Goal: Information Seeking & Learning: Learn about a topic

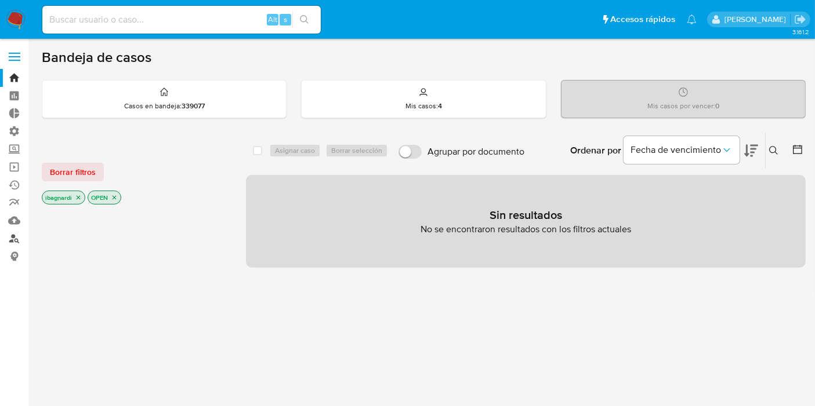
click at [17, 235] on link "Buscador de personas" at bounding box center [69, 239] width 138 height 18
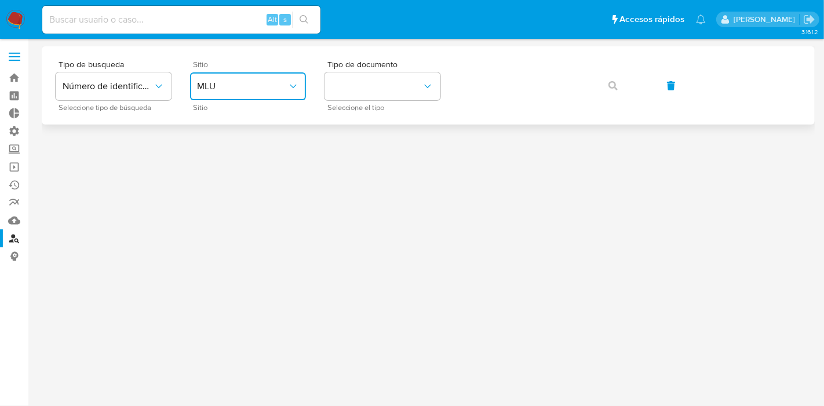
click at [253, 78] on button "MLU" at bounding box center [248, 86] width 116 height 28
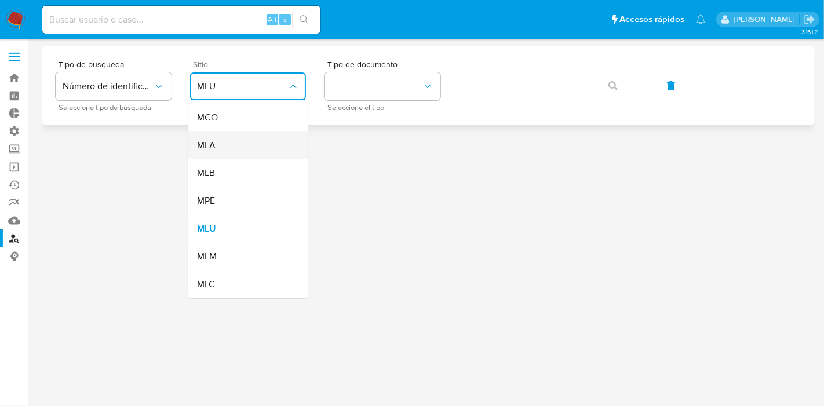
click at [233, 143] on div "MLA" at bounding box center [244, 146] width 95 height 28
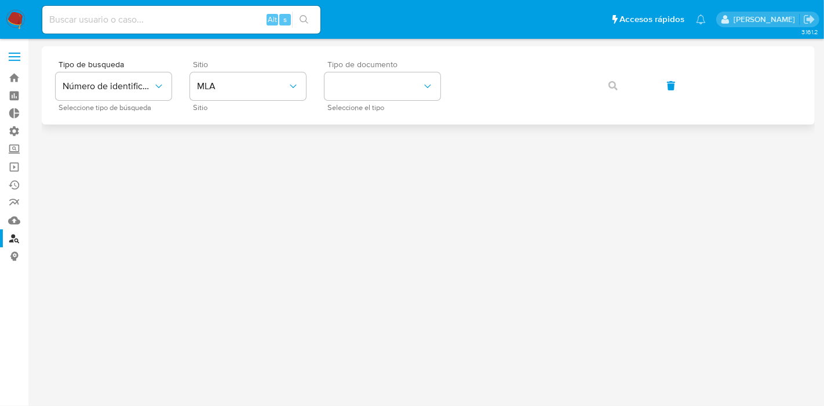
click at [372, 101] on div "Tipo de documento Seleccione el tipo" at bounding box center [383, 85] width 116 height 50
click at [381, 86] on button "identificationType" at bounding box center [383, 86] width 116 height 28
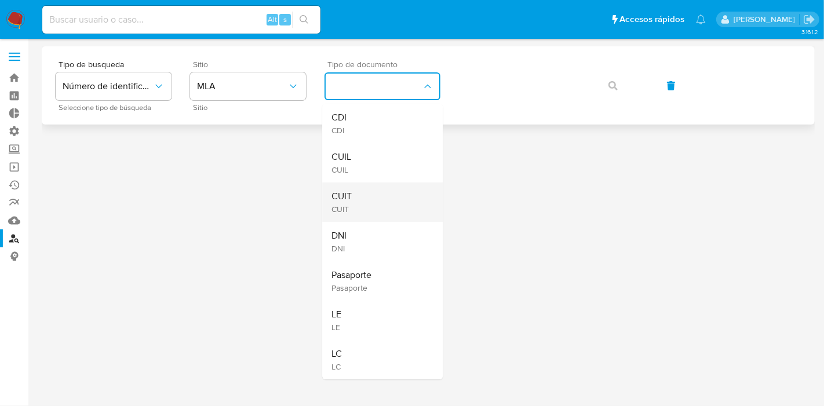
click at [357, 192] on div "CUIT CUIT" at bounding box center [379, 202] width 95 height 39
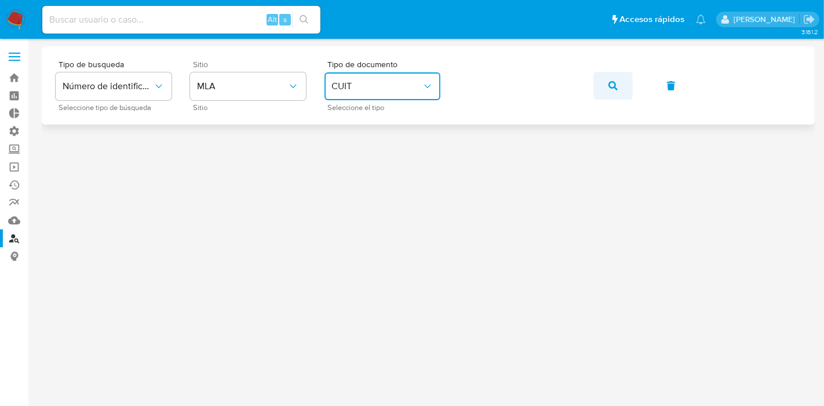
click at [611, 87] on icon "button" at bounding box center [613, 85] width 9 height 9
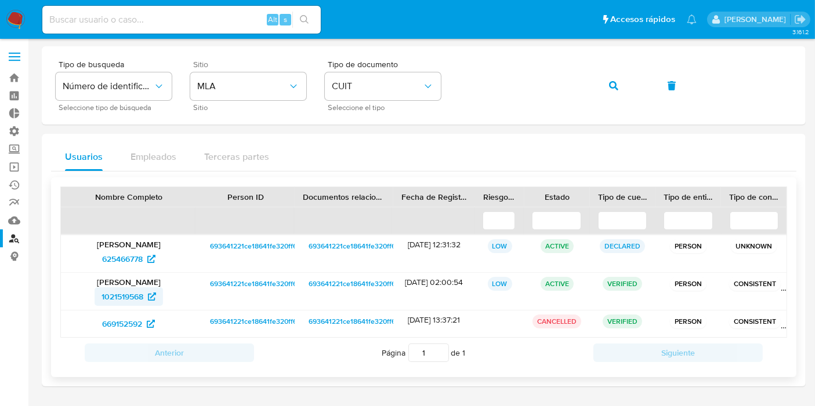
click at [130, 296] on span "1021519568" at bounding box center [122, 297] width 42 height 19
click at [139, 257] on span "625466778" at bounding box center [122, 259] width 41 height 19
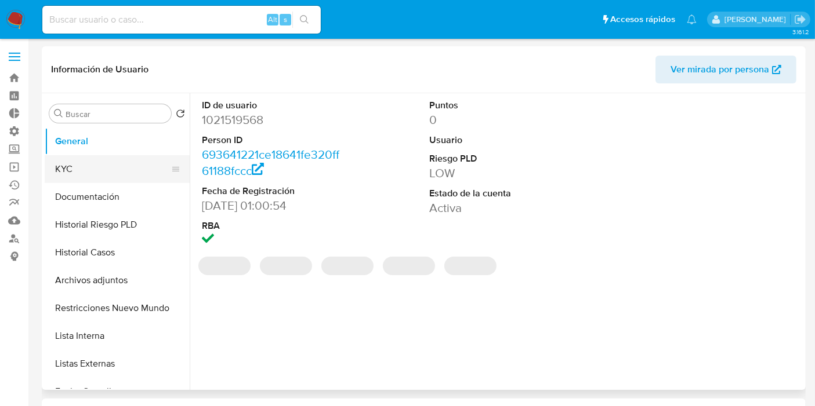
click at [80, 165] on button "KYC" at bounding box center [113, 169] width 136 height 28
select select "10"
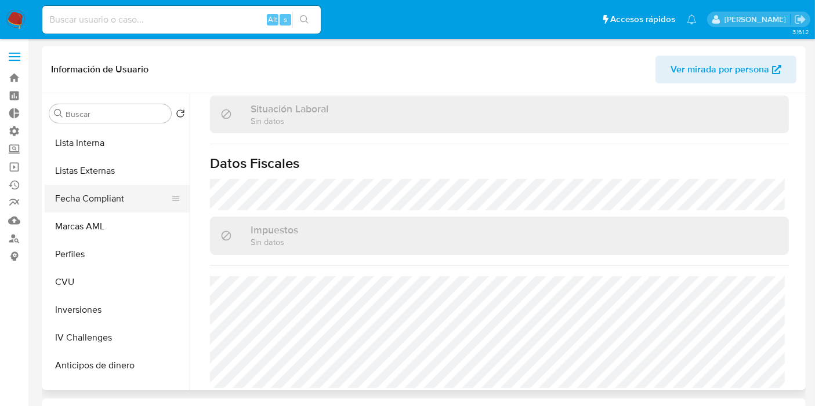
scroll to position [257, 0]
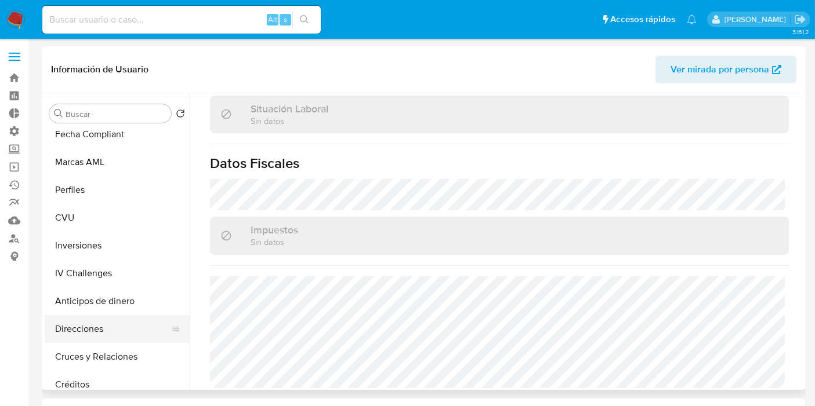
click at [112, 324] on button "Direcciones" at bounding box center [113, 329] width 136 height 28
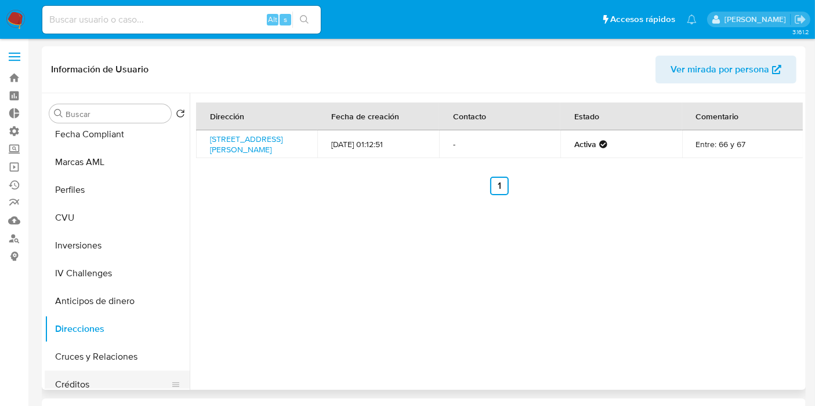
click at [84, 378] on button "Créditos" at bounding box center [113, 385] width 136 height 28
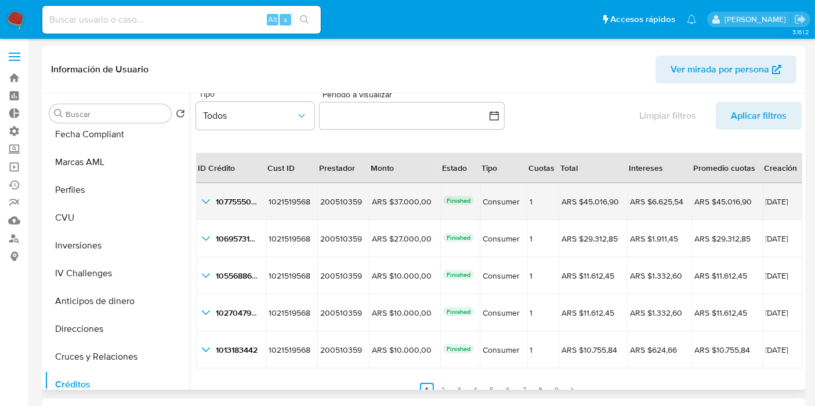
scroll to position [26, 0]
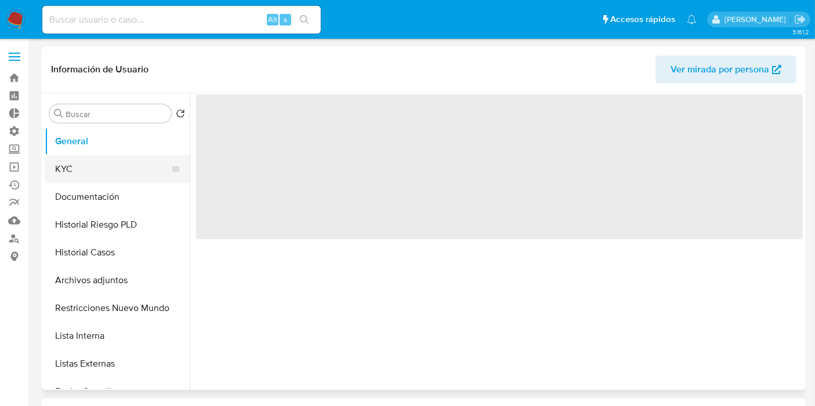
click at [85, 174] on button "KYC" at bounding box center [113, 169] width 136 height 28
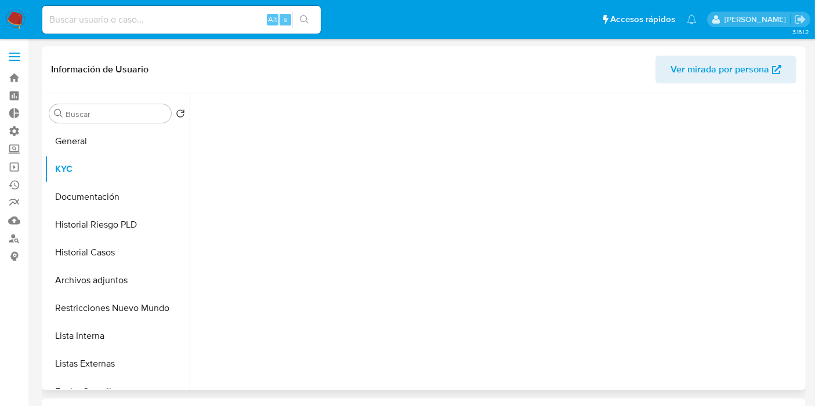
select select "10"
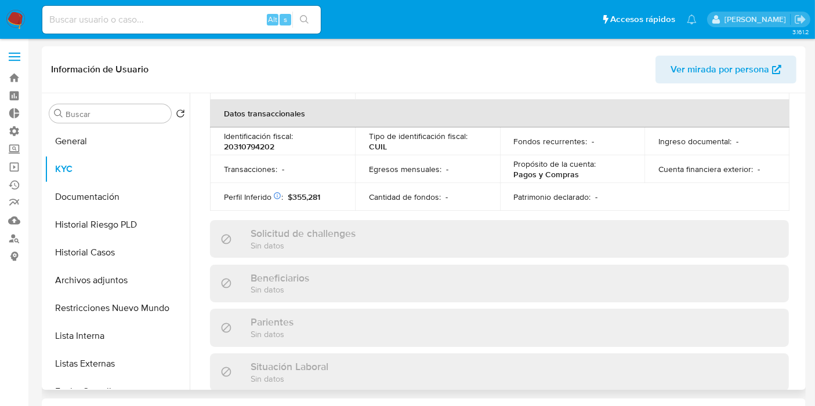
scroll to position [105, 0]
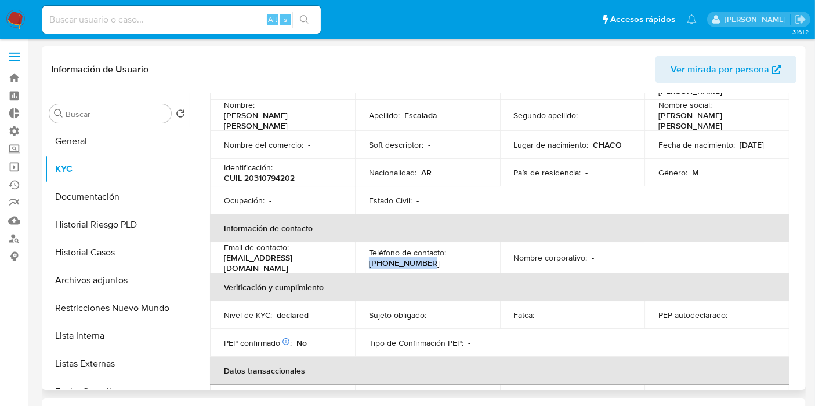
drag, startPoint x: 429, startPoint y: 257, endPoint x: 355, endPoint y: 259, distance: 73.6
click at [355, 259] on td "Teléfono de contacto : (11) 50406718" at bounding box center [427, 257] width 145 height 31
click at [112, 148] on button "General" at bounding box center [113, 142] width 136 height 28
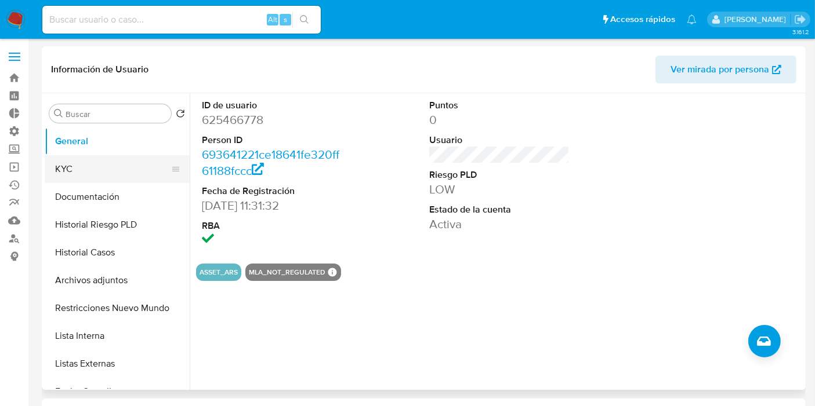
click at [111, 171] on button "KYC" at bounding box center [113, 169] width 136 height 28
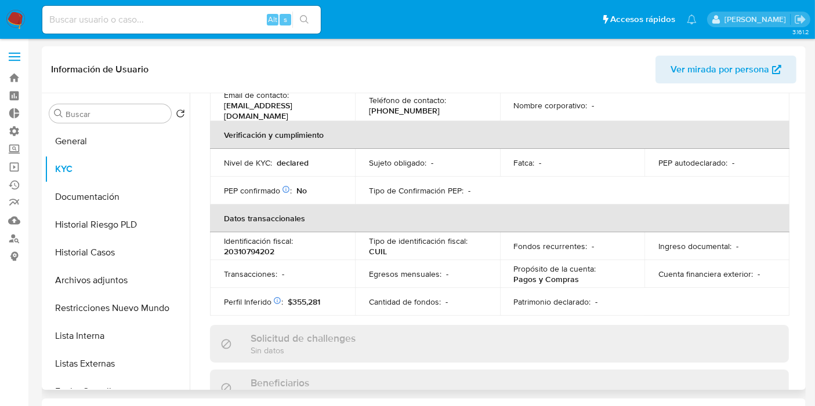
scroll to position [322, 0]
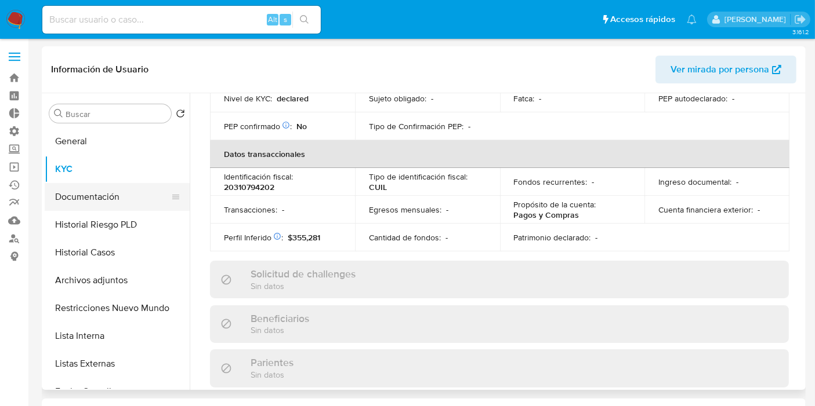
click at [111, 194] on button "Documentación" at bounding box center [113, 197] width 136 height 28
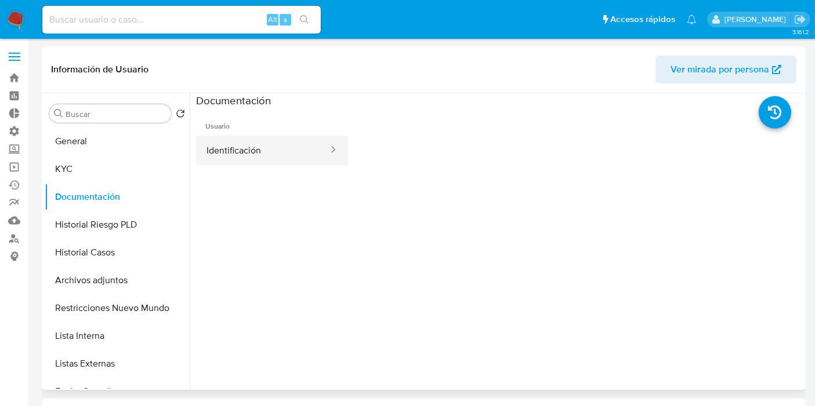
click at [255, 149] on button "Identificación" at bounding box center [262, 151] width 133 height 30
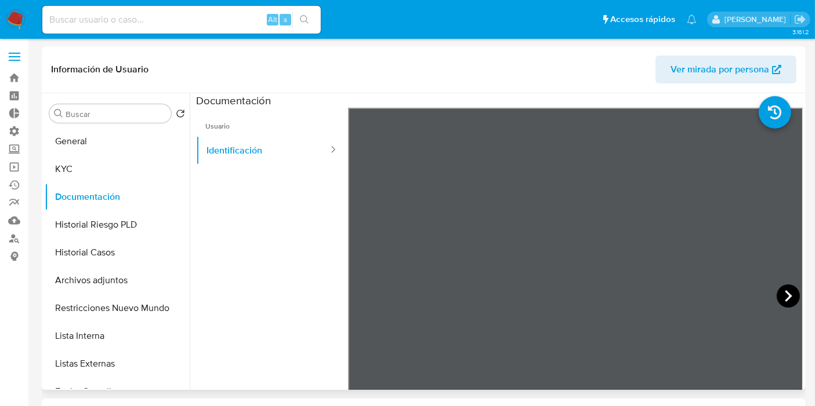
click at [786, 298] on icon at bounding box center [787, 296] width 23 height 23
click at [121, 234] on button "Historial Riesgo PLD" at bounding box center [113, 225] width 136 height 28
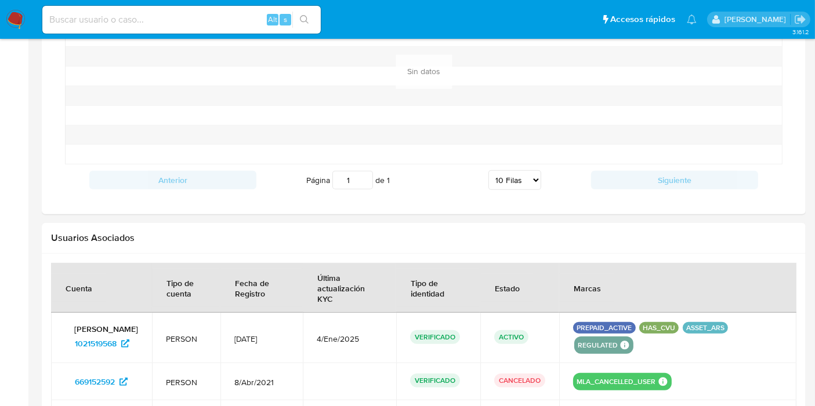
scroll to position [773, 0]
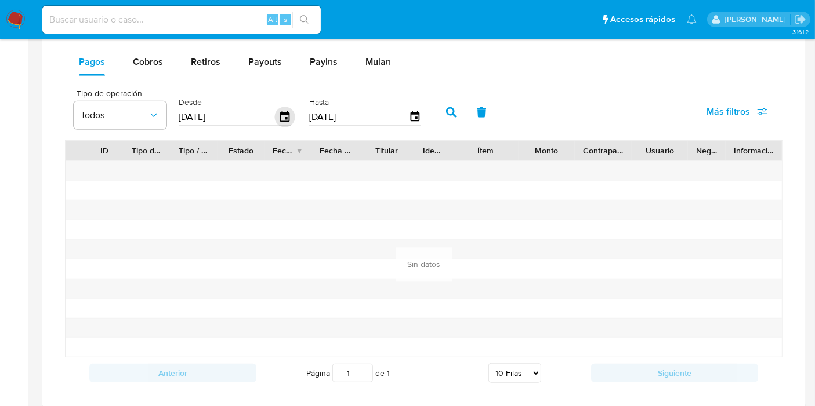
click at [281, 115] on icon "button" at bounding box center [285, 117] width 20 height 20
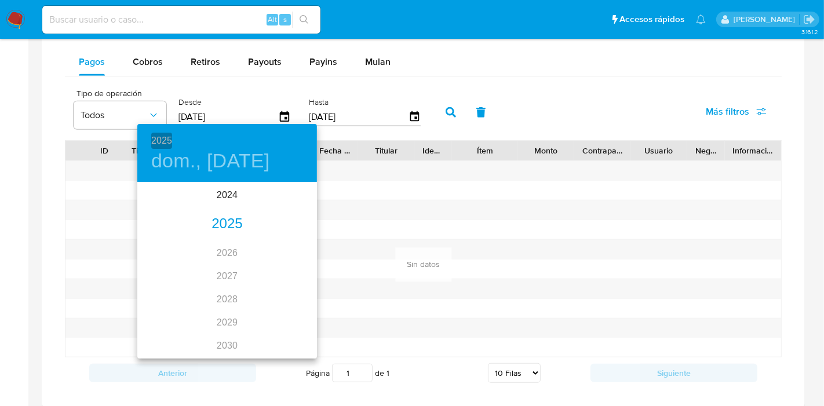
click at [172, 143] on h6 "2025" at bounding box center [161, 141] width 21 height 16
click at [217, 199] on div "2024" at bounding box center [227, 195] width 180 height 23
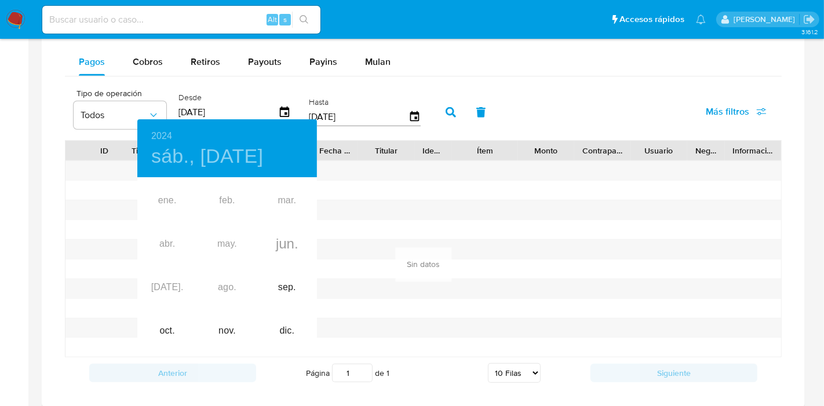
type input "29/06/2024"
click at [449, 115] on div at bounding box center [412, 203] width 824 height 406
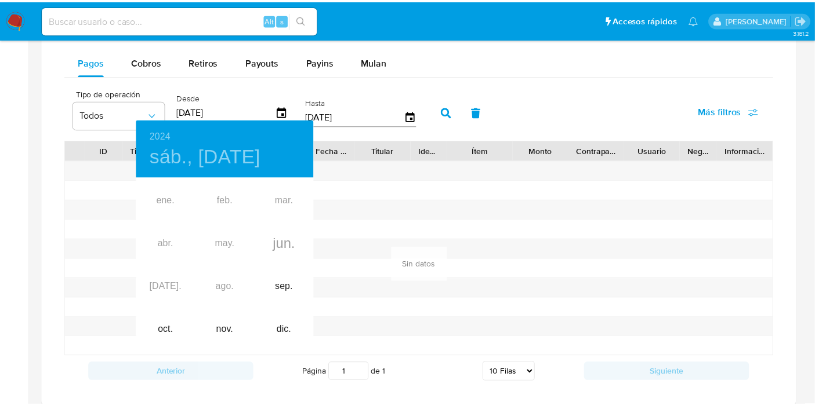
scroll to position [579670, 579174]
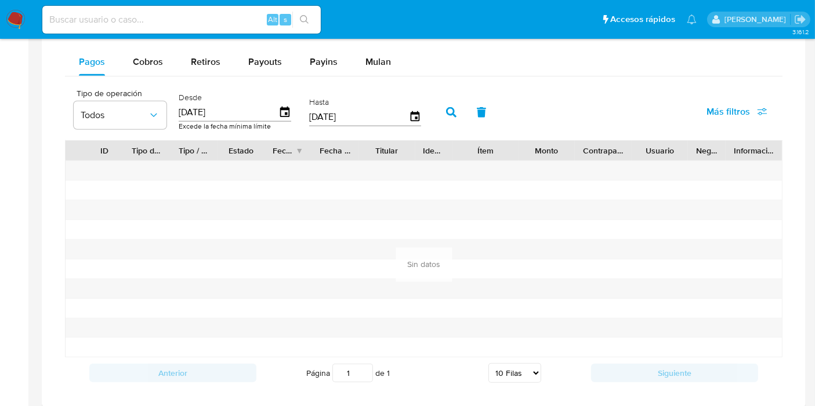
click at [444, 113] on div "2024 sáb., jun. 29 ene. feb. mar. abr. may. jun. jul. ago. sep. oct. nov. dic." at bounding box center [407, 203] width 815 height 406
click at [446, 112] on icon "button" at bounding box center [451, 112] width 10 height 10
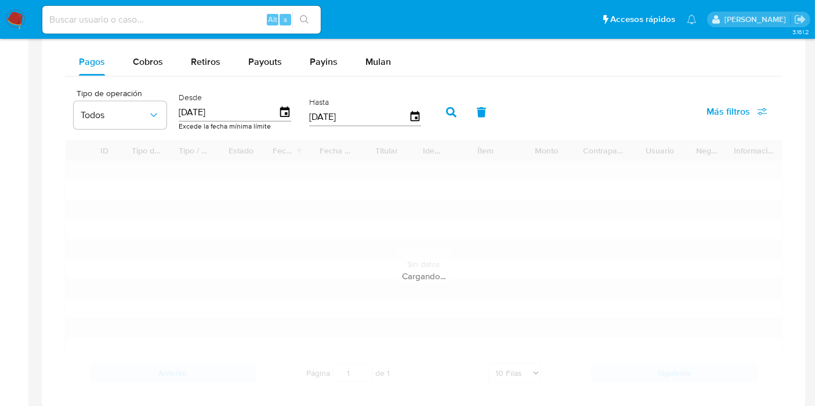
click at [446, 112] on icon "button" at bounding box center [451, 112] width 10 height 10
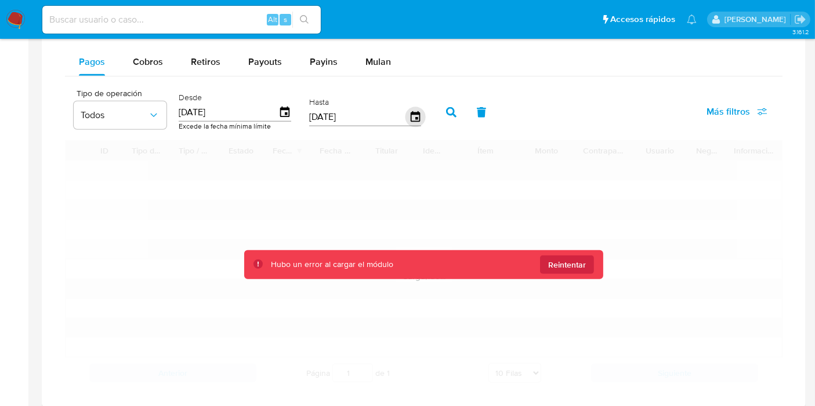
click at [409, 113] on icon "button" at bounding box center [415, 117] width 20 height 20
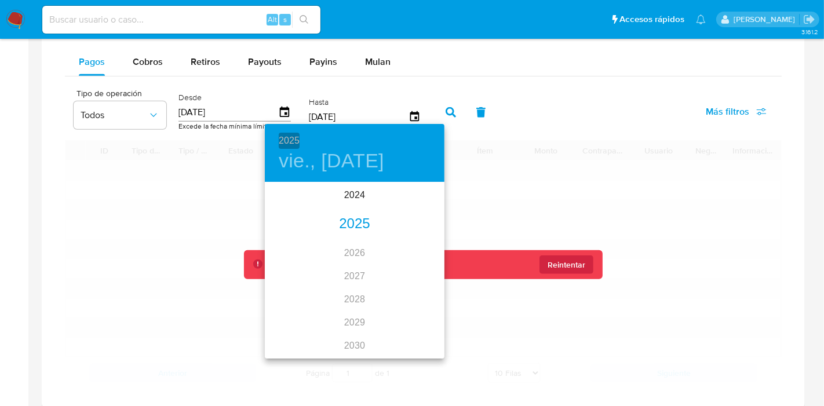
click at [292, 143] on h6 "2025" at bounding box center [289, 141] width 21 height 16
click at [355, 195] on div "2024" at bounding box center [355, 195] width 180 height 23
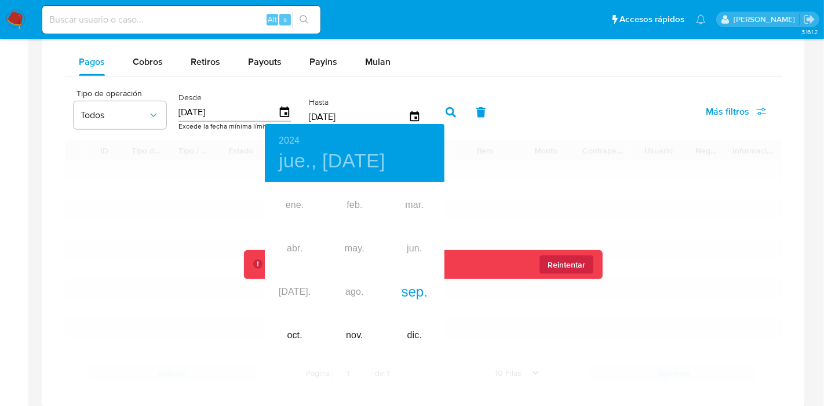
click at [337, 113] on div at bounding box center [412, 203] width 824 height 406
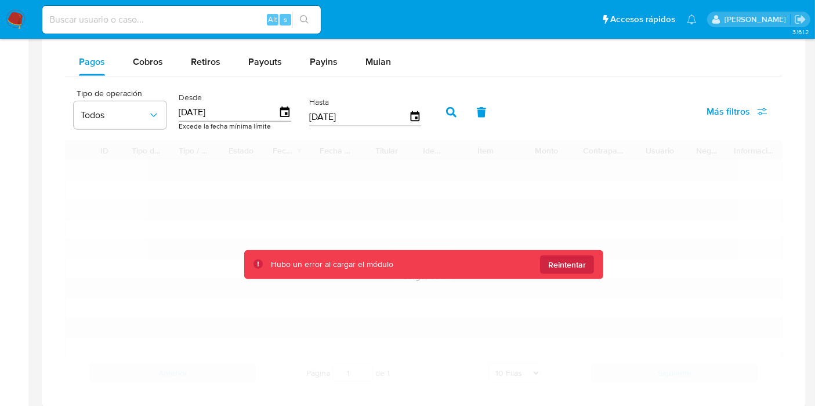
click at [360, 113] on input "26/09/2024" at bounding box center [359, 117] width 100 height 19
click at [412, 108] on div "26/09/2024" at bounding box center [365, 117] width 112 height 19
click at [412, 111] on icon "button" at bounding box center [414, 116] width 9 height 10
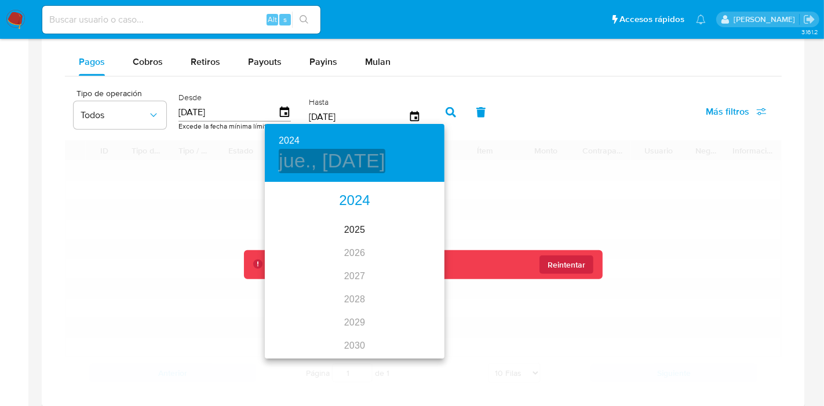
click at [296, 157] on h4 "jue., sep. 26" at bounding box center [332, 161] width 107 height 24
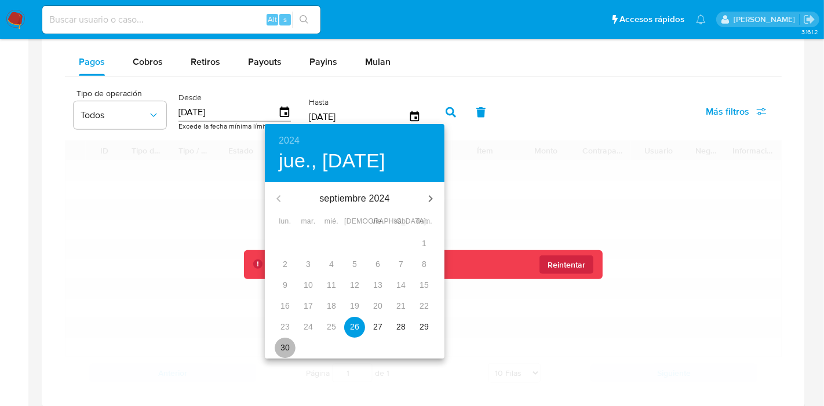
click at [286, 345] on p "30" at bounding box center [285, 348] width 9 height 12
type input "30/09/2024"
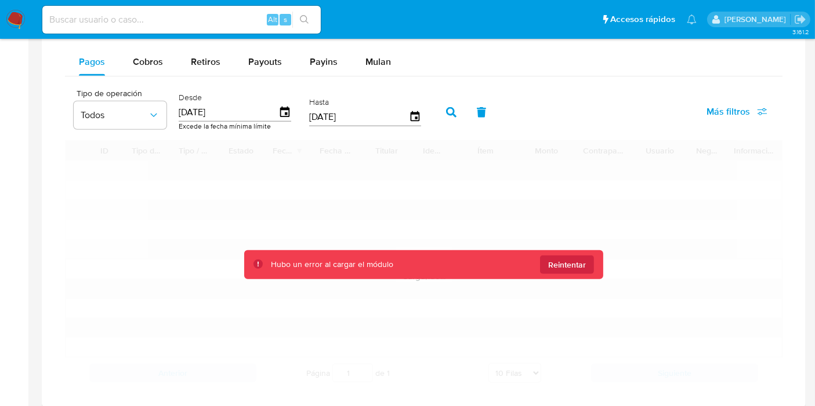
click at [448, 113] on icon "button" at bounding box center [451, 112] width 10 height 10
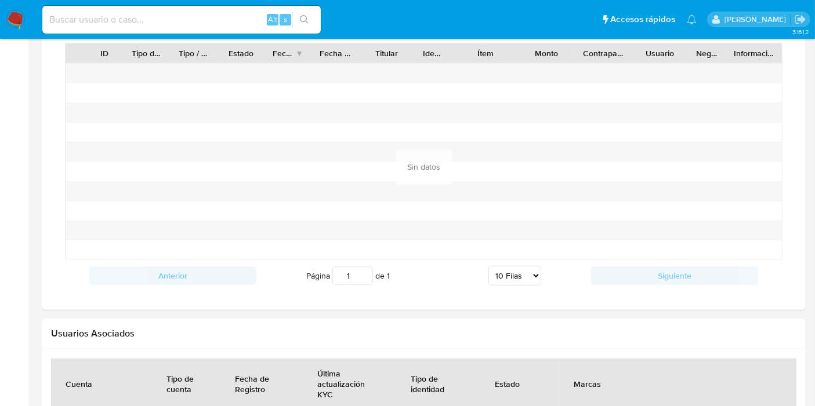
scroll to position [1030, 0]
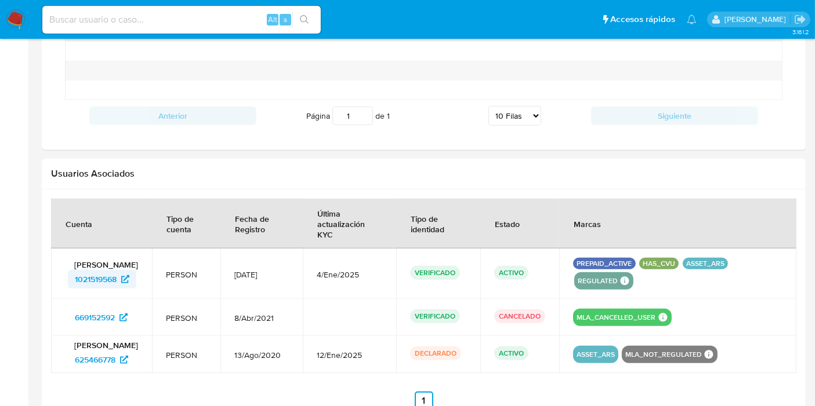
click at [115, 277] on span "1021519568" at bounding box center [96, 279] width 42 height 19
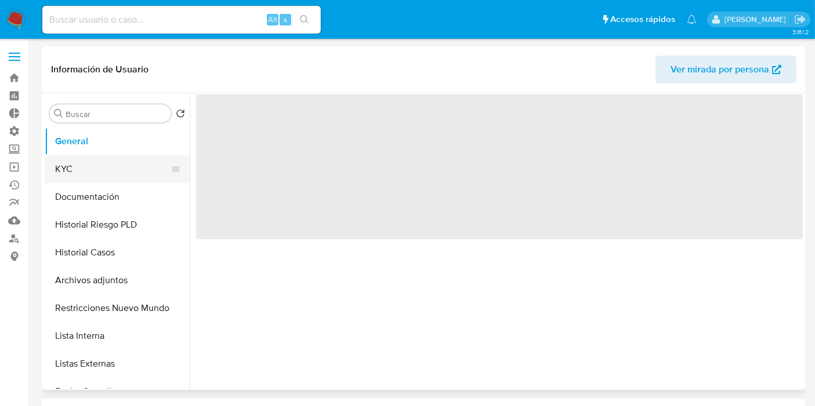
click at [86, 175] on button "KYC" at bounding box center [113, 169] width 136 height 28
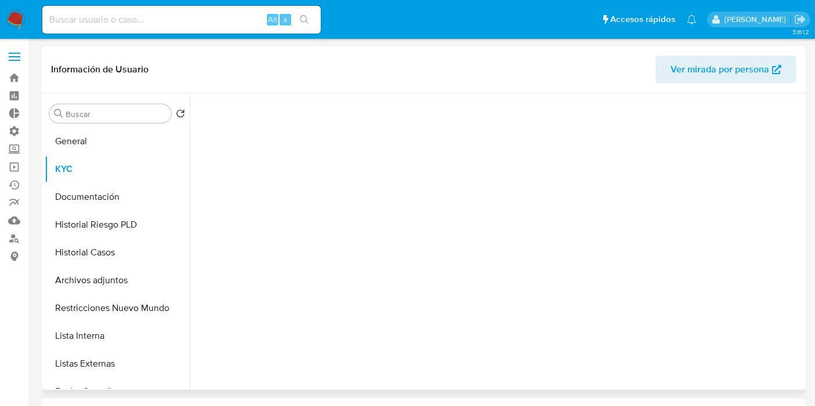
select select "10"
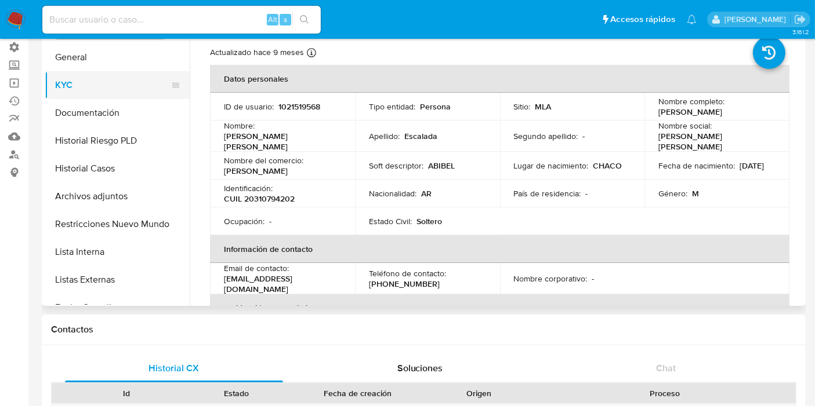
scroll to position [64, 0]
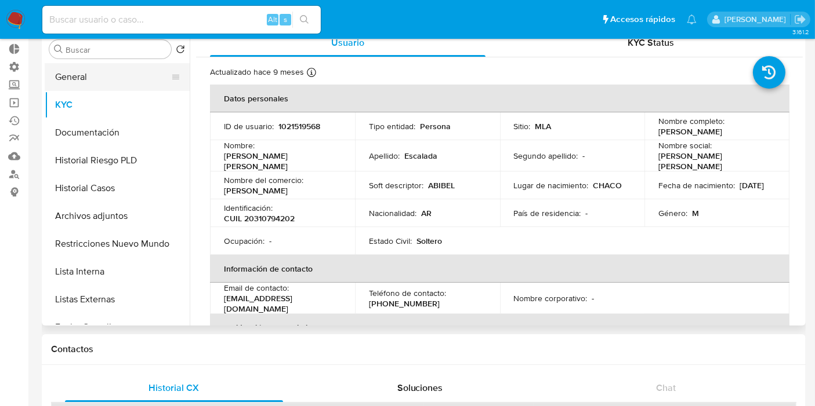
click at [75, 86] on button "General" at bounding box center [113, 77] width 136 height 28
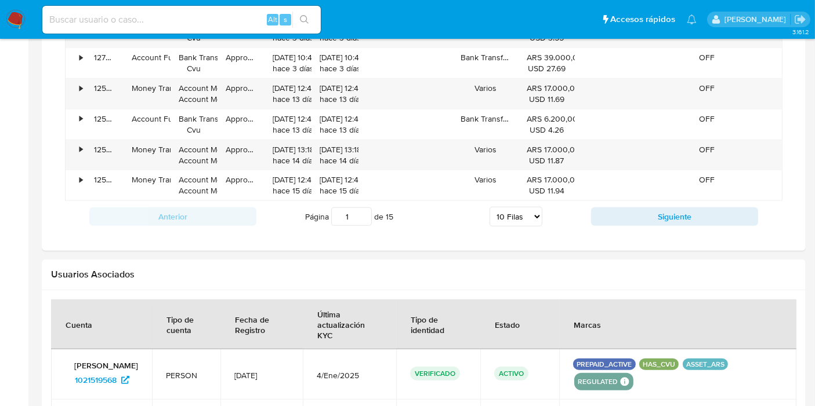
scroll to position [1208, 0]
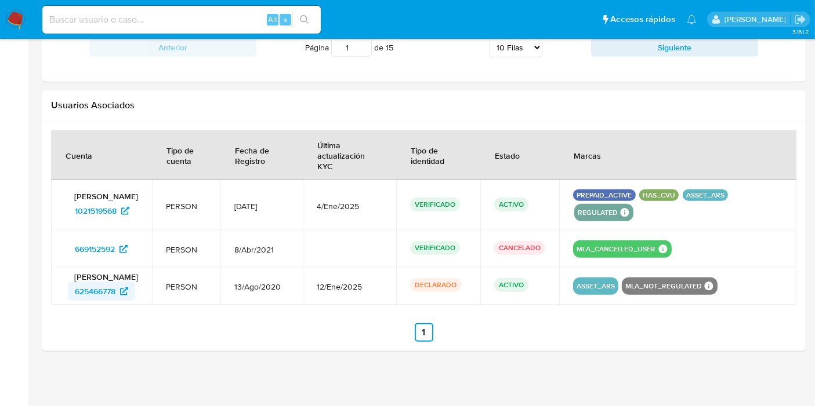
click at [106, 294] on span "625466778" at bounding box center [95, 291] width 41 height 19
click at [100, 206] on span "1021519568" at bounding box center [96, 211] width 42 height 19
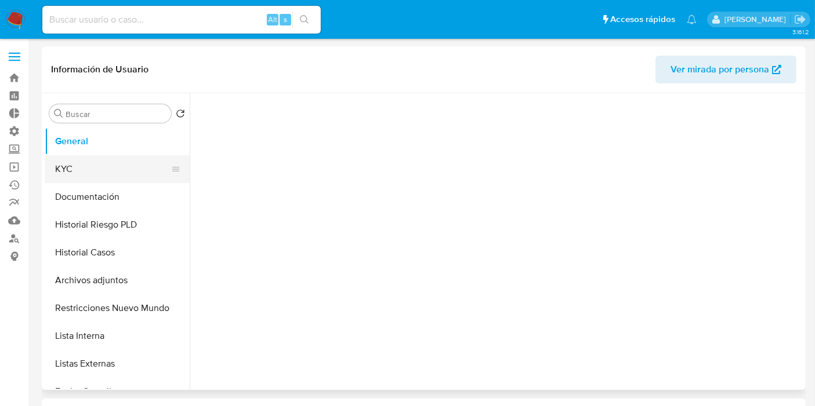
select select "10"
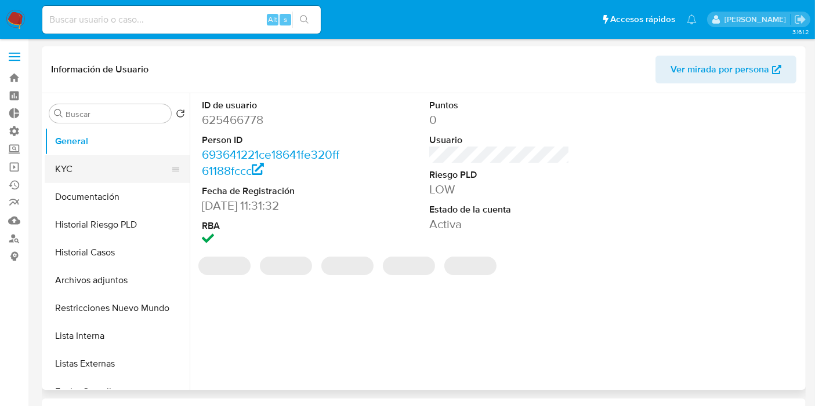
click at [115, 165] on button "KYC" at bounding box center [113, 169] width 136 height 28
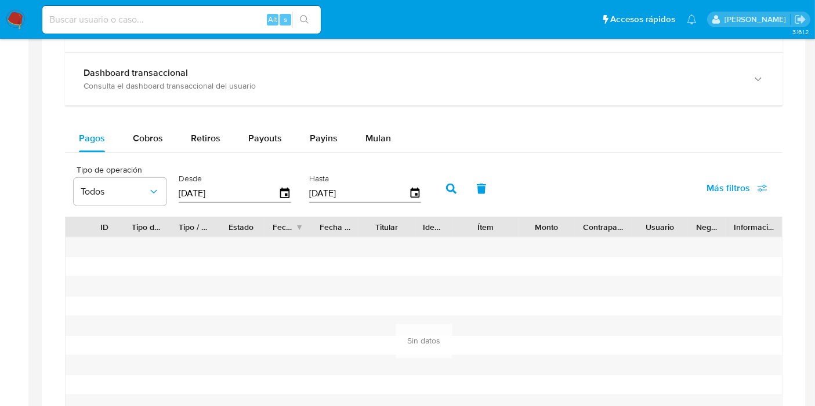
scroll to position [708, 0]
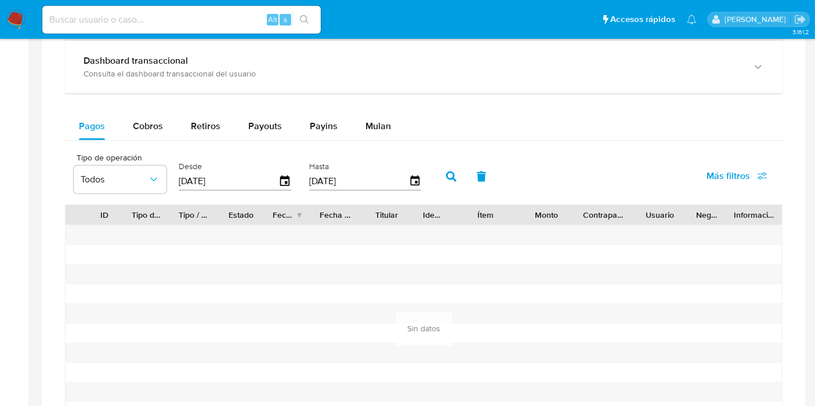
click at [256, 180] on input "[DATE]" at bounding box center [229, 181] width 100 height 19
click at [282, 179] on icon "button" at bounding box center [285, 182] width 20 height 20
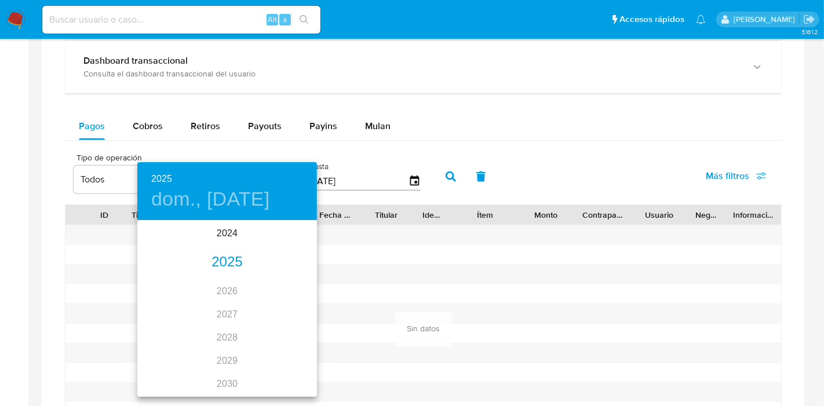
click at [221, 199] on h4 "dom., jun. 29" at bounding box center [210, 199] width 119 height 24
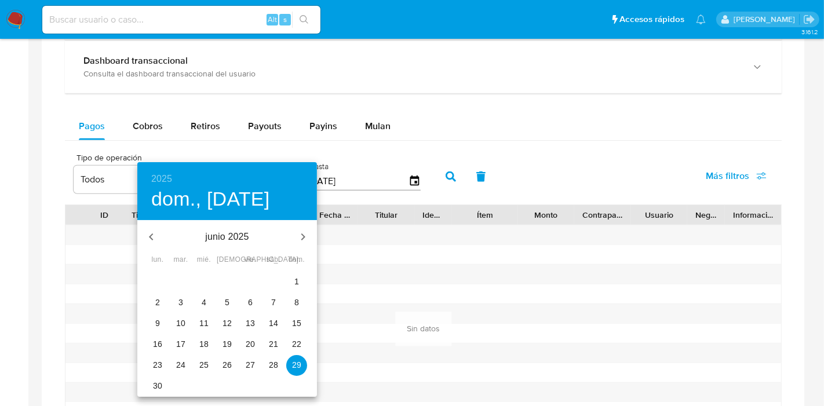
click at [152, 236] on icon "button" at bounding box center [151, 237] width 14 height 14
click at [252, 277] on p "2" at bounding box center [250, 282] width 5 height 12
type input "02/05/2025"
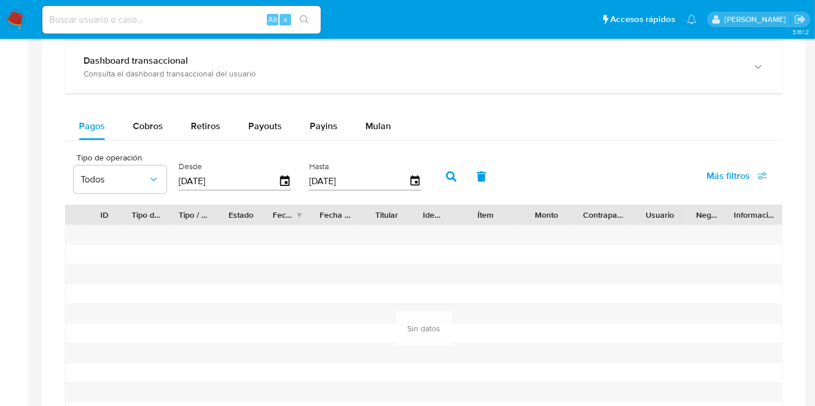
click at [446, 173] on icon "button" at bounding box center [451, 177] width 10 height 10
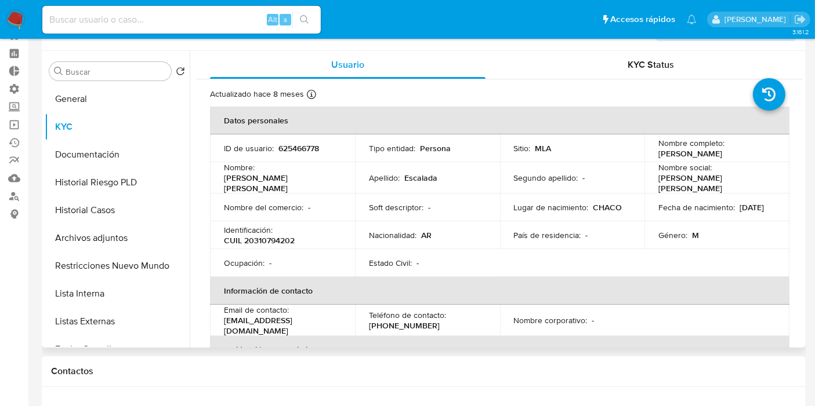
scroll to position [0, 0]
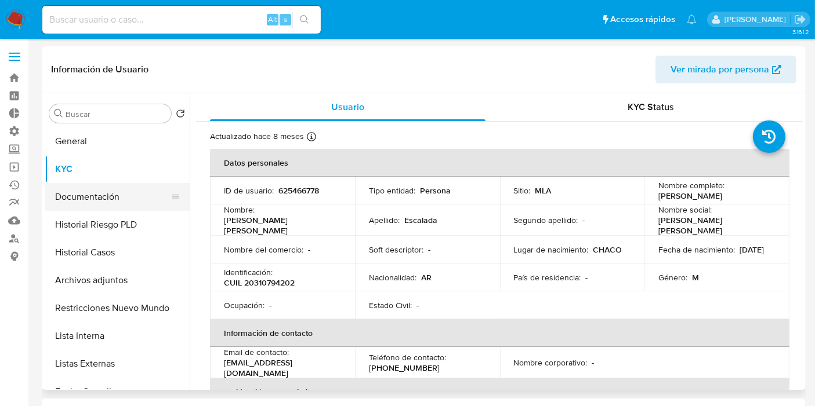
click at [91, 199] on button "Documentación" at bounding box center [113, 197] width 136 height 28
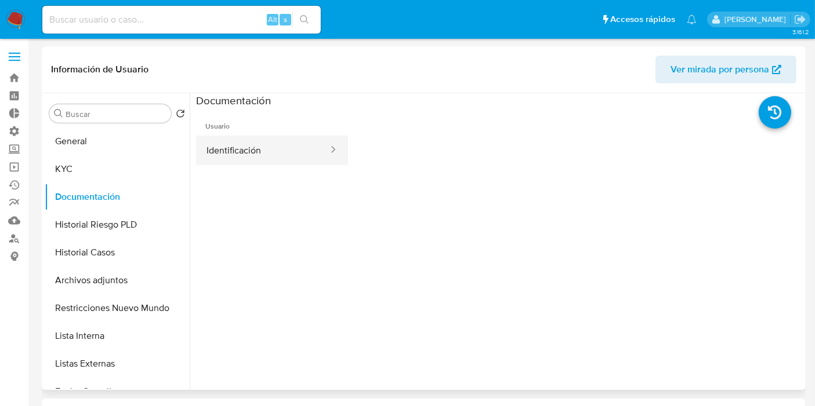
click at [242, 153] on button "Identificación" at bounding box center [262, 151] width 133 height 30
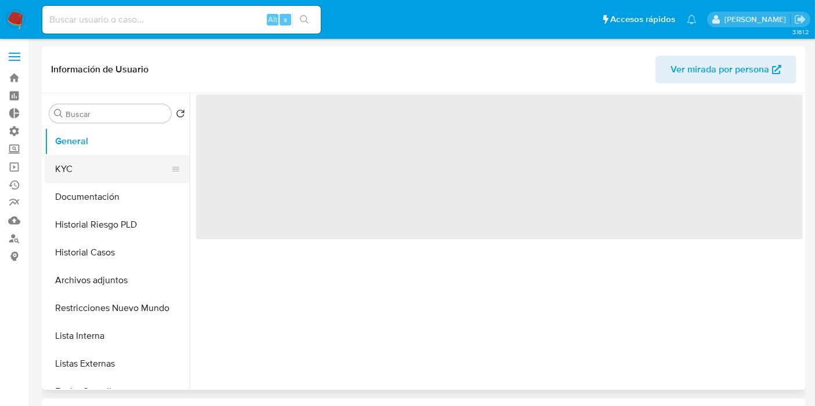
click at [110, 166] on button "KYC" at bounding box center [113, 169] width 136 height 28
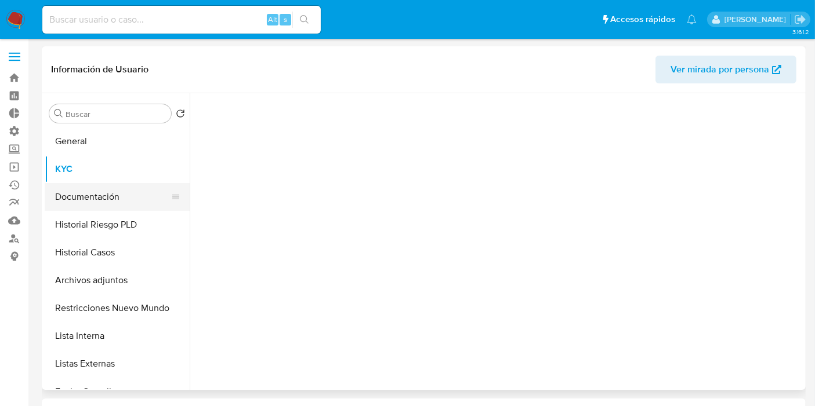
select select "10"
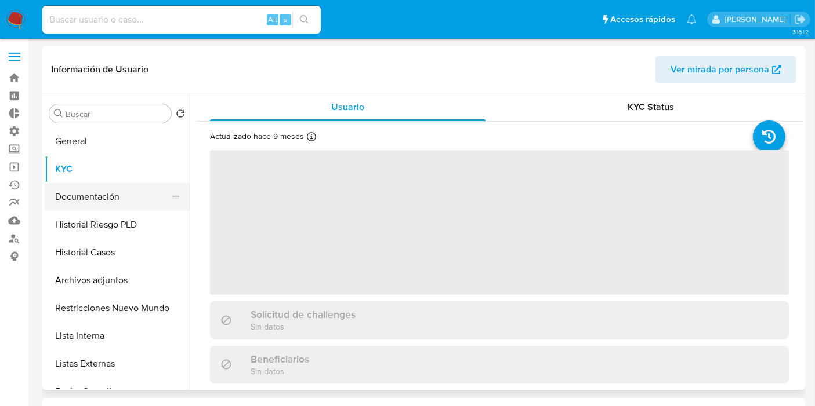
click at [136, 195] on button "Documentación" at bounding box center [113, 197] width 136 height 28
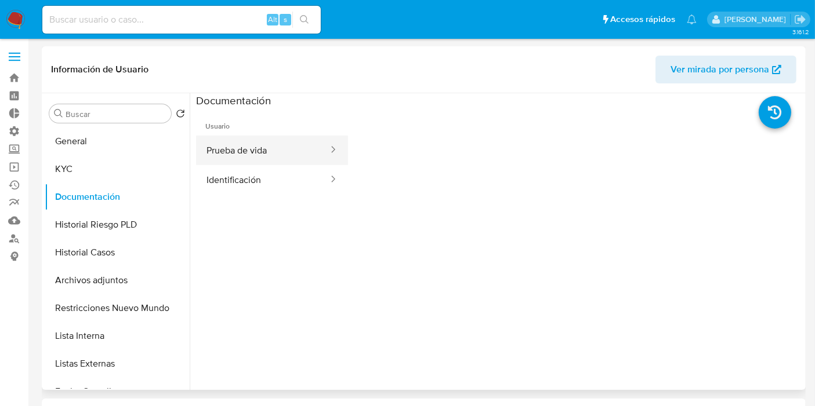
click at [277, 158] on button "Prueba de vida" at bounding box center [262, 151] width 133 height 30
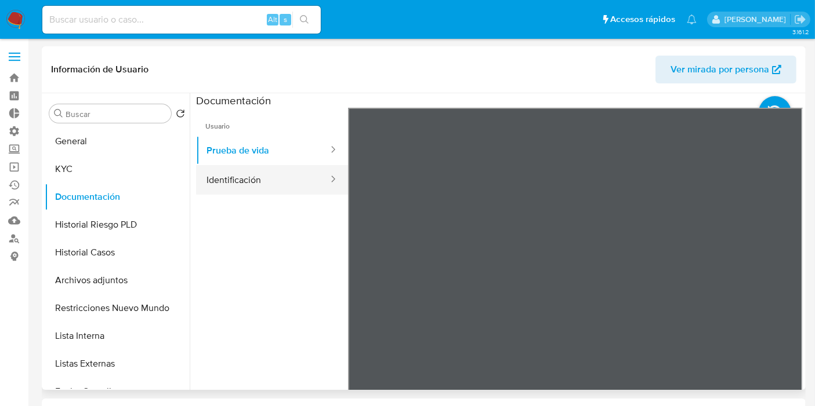
click at [256, 180] on button "Identificación" at bounding box center [262, 180] width 133 height 30
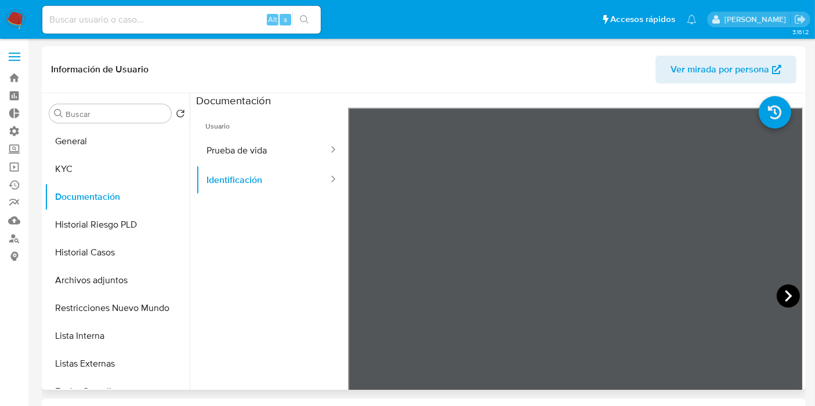
click at [778, 290] on icon at bounding box center [787, 296] width 23 height 23
